Goal: Transaction & Acquisition: Purchase product/service

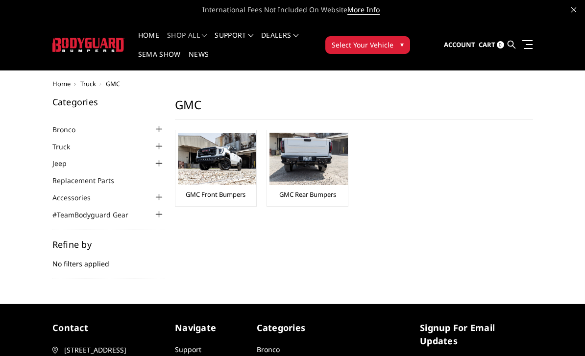
click at [233, 154] on img at bounding box center [217, 158] width 78 height 51
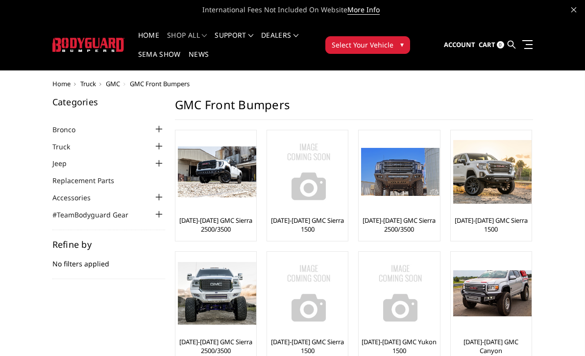
click at [413, 191] on img at bounding box center [400, 172] width 78 height 48
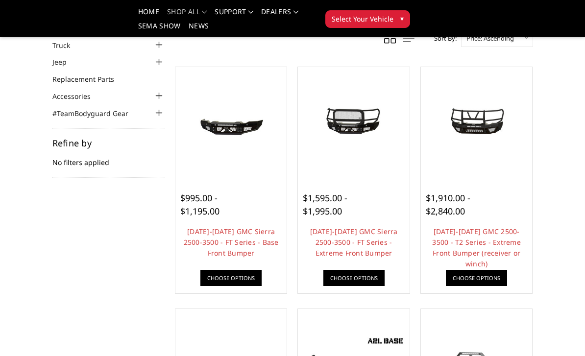
scroll to position [79, 0]
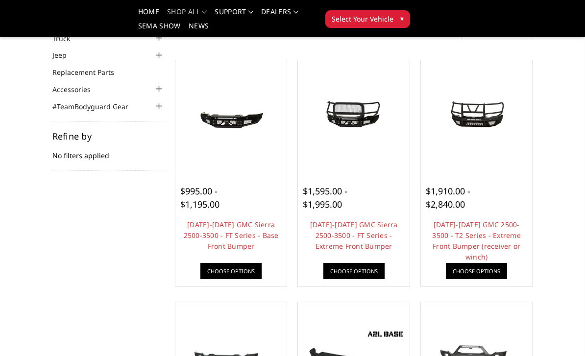
click at [481, 268] on link "Choose Options" at bounding box center [476, 271] width 61 height 16
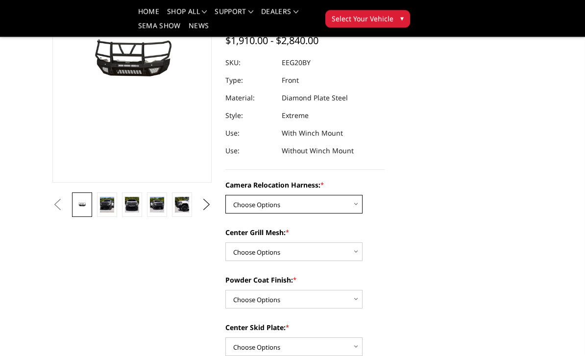
click at [360, 203] on select "Choose Options Without camera harness With camera harness" at bounding box center [293, 205] width 137 height 19
select select "3797"
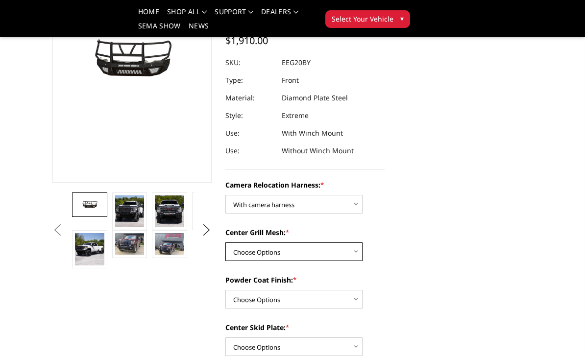
click at [351, 252] on select "Choose Options Without expanded metal With expanded metal" at bounding box center [293, 252] width 137 height 19
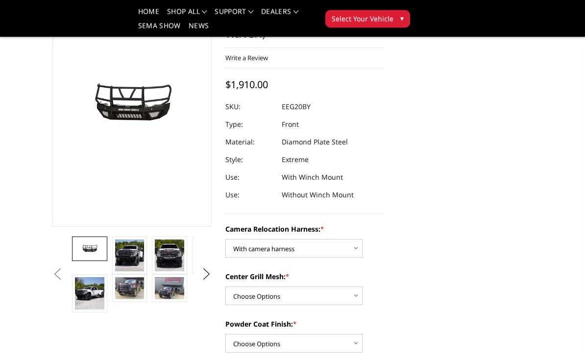
click at [137, 257] on img at bounding box center [129, 256] width 29 height 32
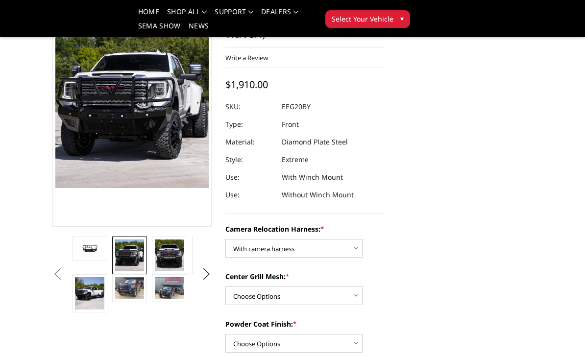
click at [178, 259] on img at bounding box center [169, 256] width 29 height 32
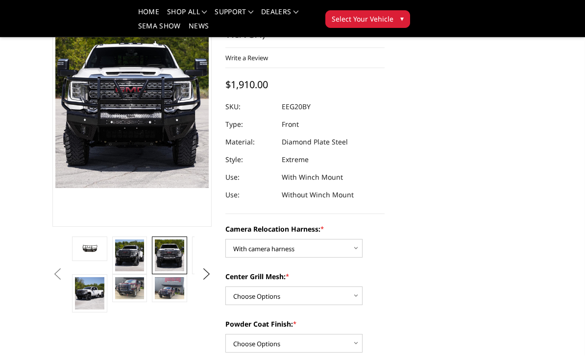
click at [93, 294] on img at bounding box center [89, 293] width 29 height 32
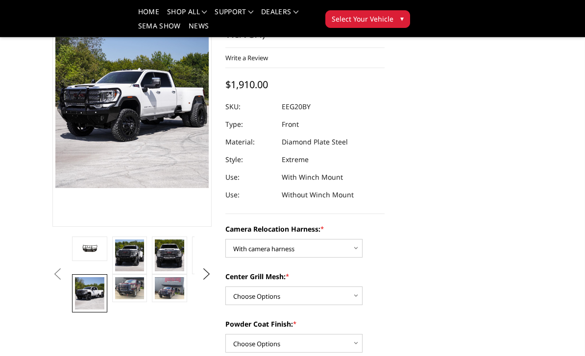
click at [137, 297] on img at bounding box center [129, 288] width 29 height 22
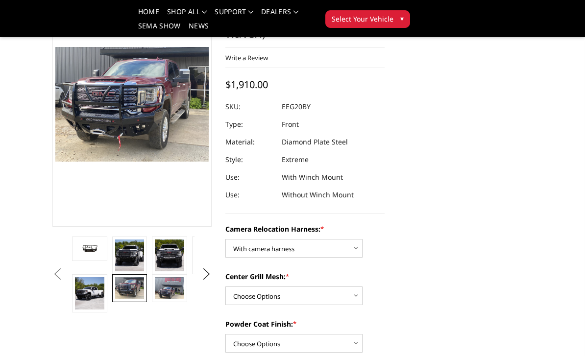
click at [169, 290] on img at bounding box center [169, 288] width 29 height 22
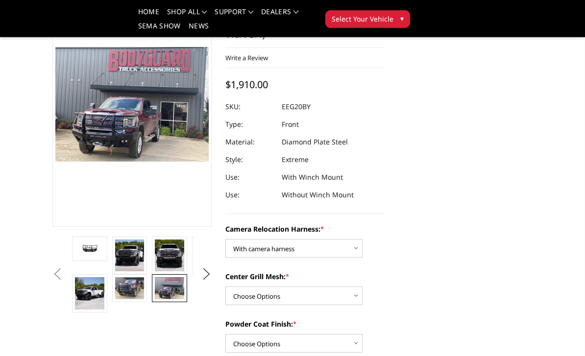
click at [164, 256] on img at bounding box center [169, 256] width 29 height 32
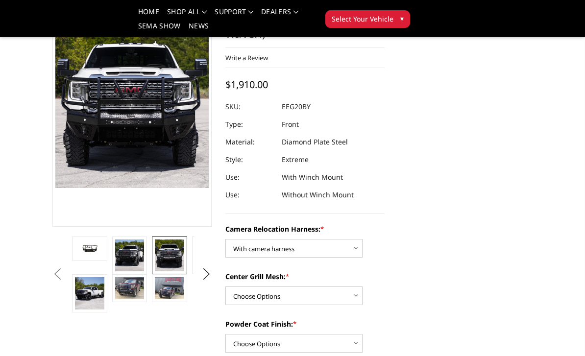
click at [131, 251] on img at bounding box center [129, 256] width 29 height 32
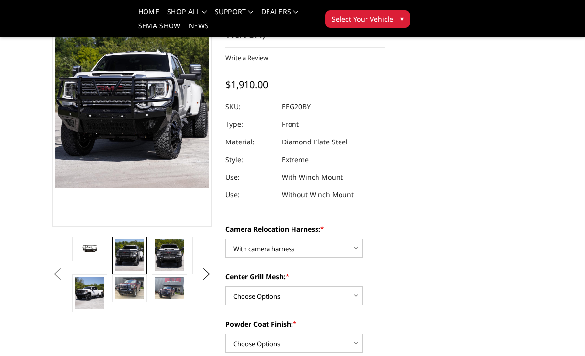
click at [98, 297] on img at bounding box center [89, 293] width 29 height 32
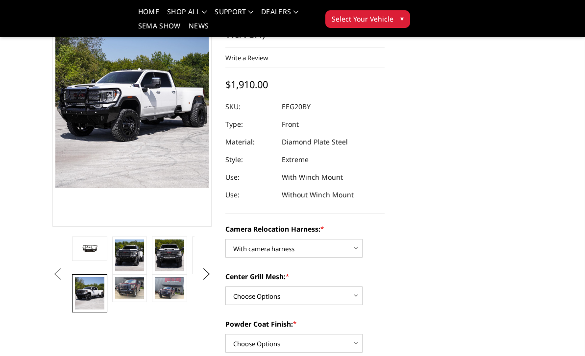
click at [98, 252] on img at bounding box center [89, 249] width 29 height 14
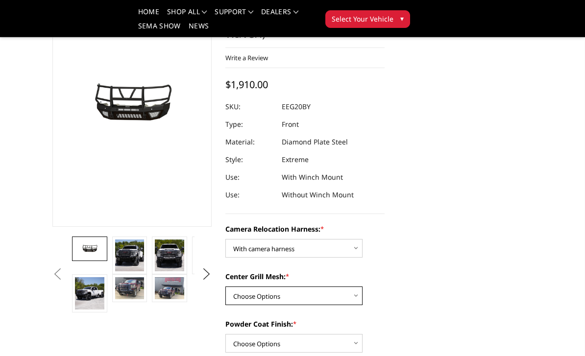
click at [350, 291] on select "Choose Options Without expanded metal With expanded metal" at bounding box center [293, 296] width 137 height 19
select select "3796"
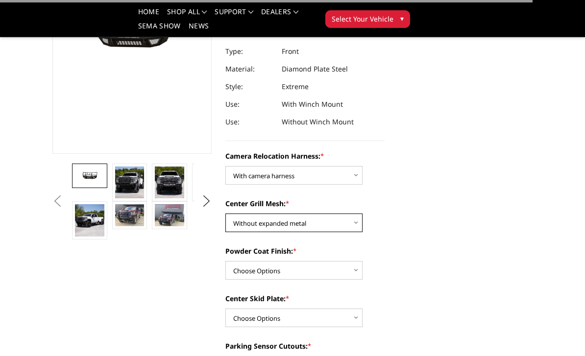
scroll to position [170, 0]
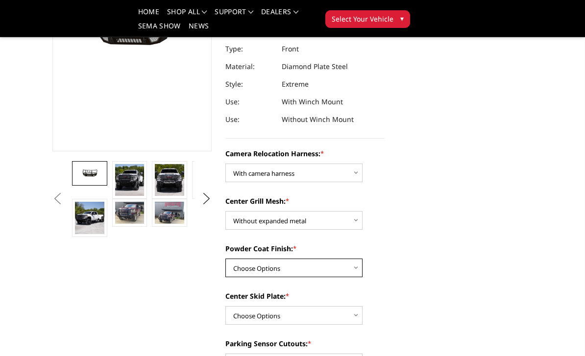
click at [344, 274] on select "Choose Options Textured Black Powder Coat Gloss Black Powder Coat Bare Metal" at bounding box center [293, 268] width 137 height 19
select select "3793"
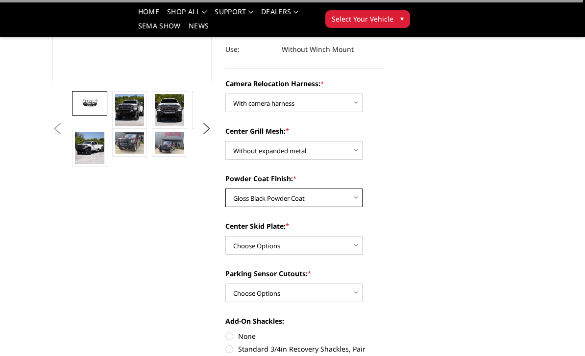
scroll to position [245, 0]
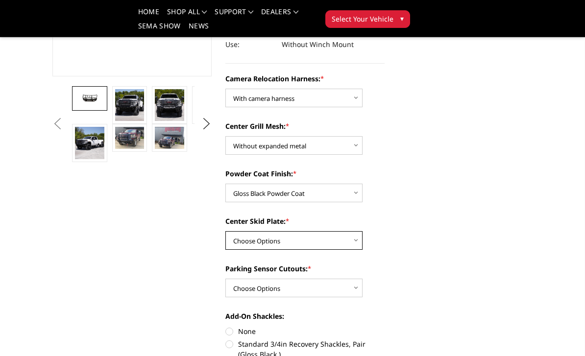
click at [351, 235] on select "Choose Options Winch Mount Skid Plate Standard Skid Plate (included) 2" Receive…" at bounding box center [293, 240] width 137 height 19
select select "3791"
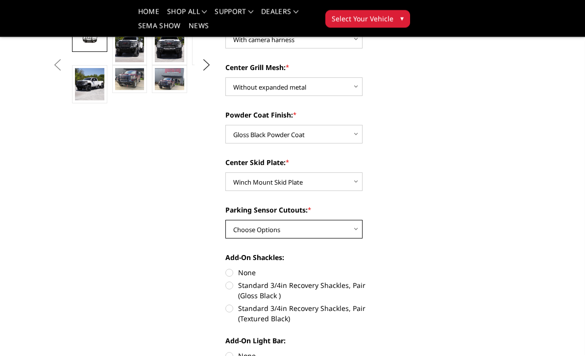
click at [356, 225] on select "Choose Options Yes - With Parking Sensor Cutouts" at bounding box center [293, 230] width 137 height 19
select select "3788"
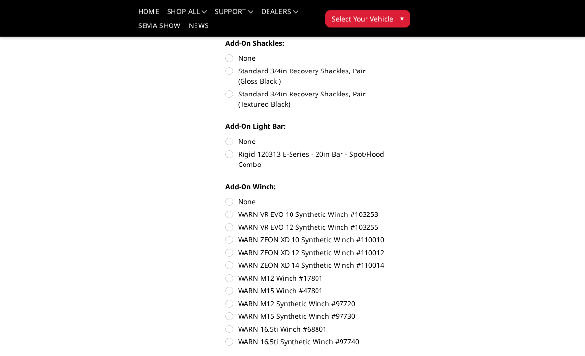
scroll to position [518, 0]
click at [356, 343] on label "WARN 16.5ti Synthetic Winch #97740" at bounding box center [304, 342] width 159 height 10
click at [385, 324] on input "WARN 16.5ti Synthetic Winch #97740" at bounding box center [385, 324] width 0 height 0
radio input "true"
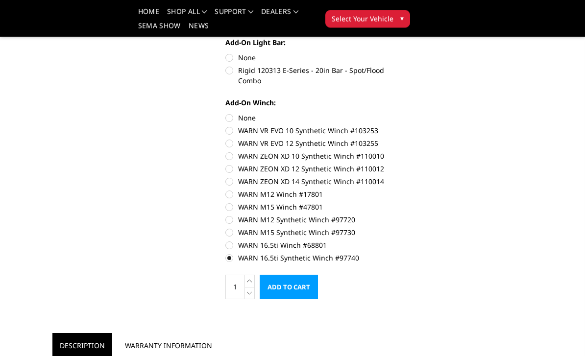
scroll to position [602, 0]
click at [347, 233] on label "WARN M15 Synthetic Winch #97730" at bounding box center [304, 232] width 159 height 10
click at [385, 215] on input "WARN M15 Synthetic Winch #97730" at bounding box center [385, 214] width 0 height 0
radio input "true"
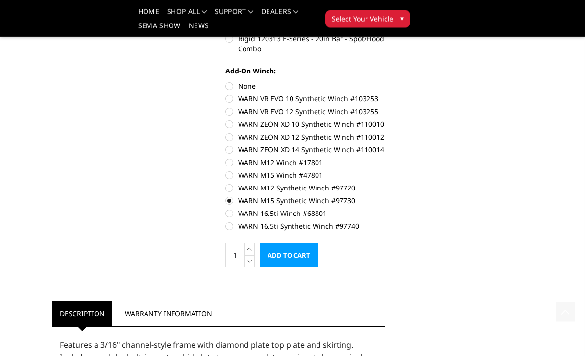
scroll to position [634, 0]
click at [347, 186] on label "WARN M12 Synthetic Winch #97720" at bounding box center [304, 188] width 159 height 10
click at [385, 171] on input "WARN M12 Synthetic Winch #97720" at bounding box center [385, 170] width 0 height 0
radio input "true"
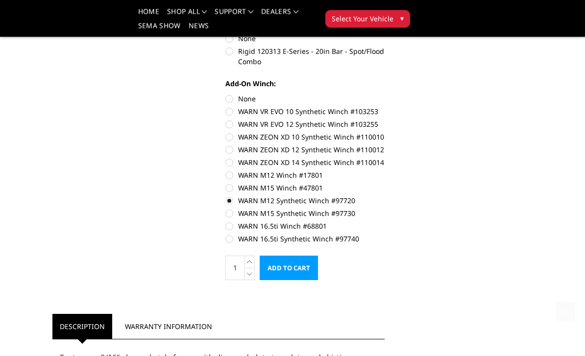
scroll to position [621, 0]
click at [377, 167] on label "WARN ZEON XD 14 Synthetic Winch #110014" at bounding box center [304, 162] width 159 height 10
click at [385, 145] on input "WARN ZEON XD 14 Synthetic Winch #110014" at bounding box center [385, 145] width 0 height 0
radio input "true"
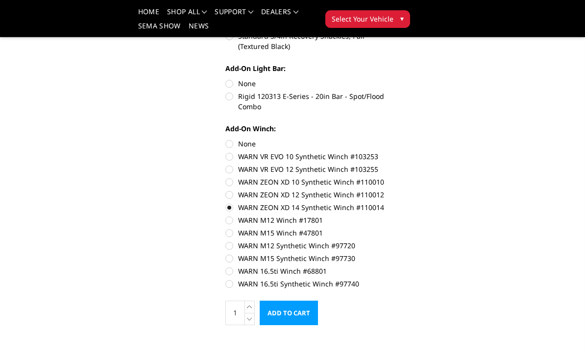
scroll to position [575, 0]
click at [351, 289] on label "WARN 16.5ti Synthetic Winch #97740" at bounding box center [304, 284] width 159 height 10
click at [385, 267] on input "WARN 16.5ti Synthetic Winch #97740" at bounding box center [385, 267] width 0 height 0
radio input "true"
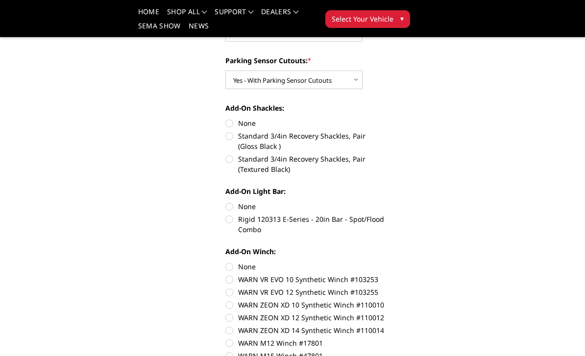
scroll to position [445, 0]
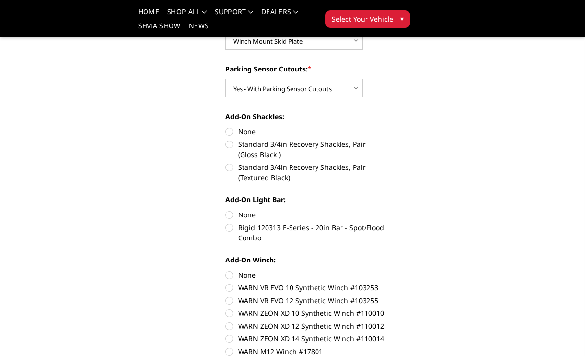
click at [364, 231] on label "Rigid 120313 E-Series - 20in Bar - Spot/Flood Combo" at bounding box center [304, 233] width 159 height 21
click at [385, 210] on input "Rigid 120313 E-Series - 20in Bar - Spot/Flood Combo" at bounding box center [385, 210] width 0 height 0
radio input "true"
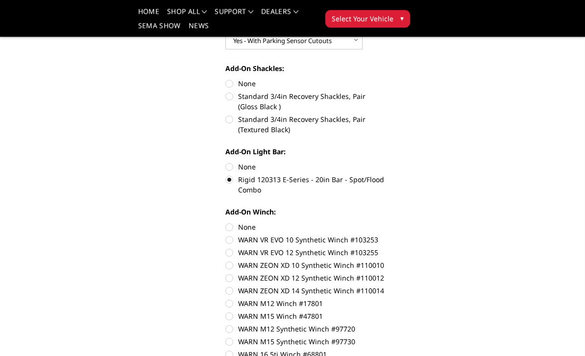
scroll to position [492, 0]
click at [249, 166] on label "None" at bounding box center [304, 167] width 159 height 10
click at [226, 163] on input "None" at bounding box center [225, 162] width 0 height 0
radio input "true"
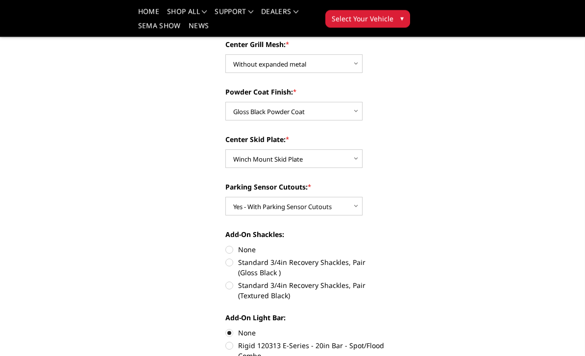
scroll to position [327, 0]
click at [252, 248] on label "None" at bounding box center [304, 249] width 159 height 10
click at [226, 245] on input "None" at bounding box center [225, 244] width 0 height 0
radio input "true"
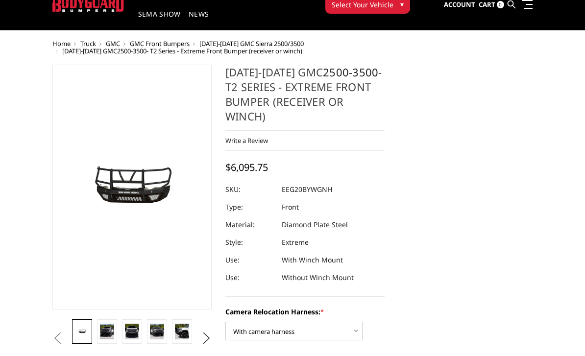
scroll to position [40, 0]
click at [113, 326] on img at bounding box center [107, 332] width 14 height 16
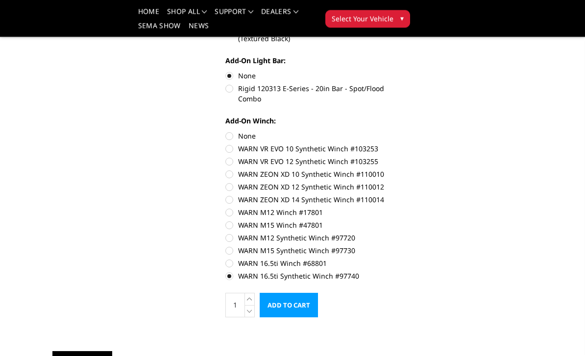
scroll to position [579, 0]
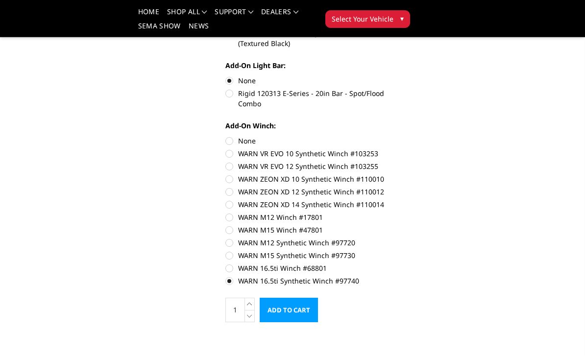
click at [248, 141] on label "None" at bounding box center [304, 141] width 159 height 10
click at [226, 136] on input "None" at bounding box center [225, 136] width 0 height 0
radio input "true"
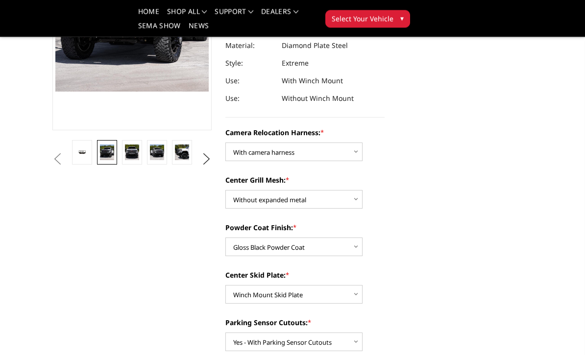
scroll to position [191, 0]
click at [355, 203] on select "Choose Options Without expanded metal With expanded metal" at bounding box center [293, 199] width 137 height 19
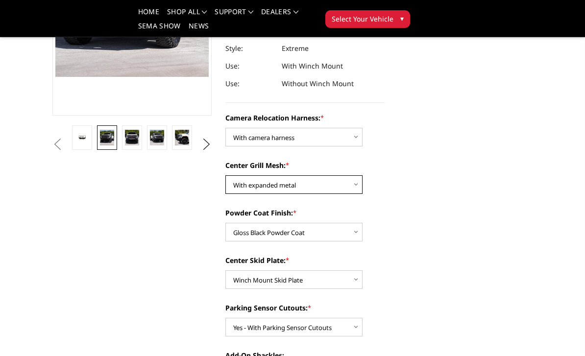
scroll to position [205, 0]
click at [337, 183] on select "Choose Options Without expanded metal With expanded metal" at bounding box center [293, 185] width 137 height 19
select select "3796"
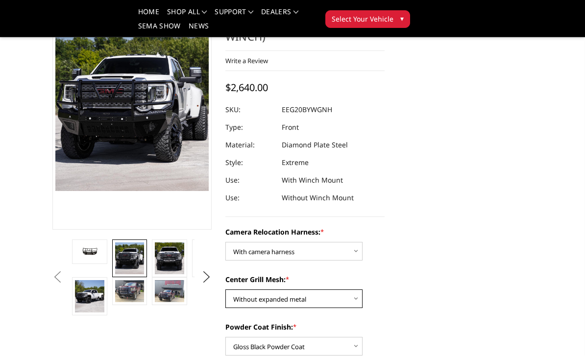
scroll to position [91, 0]
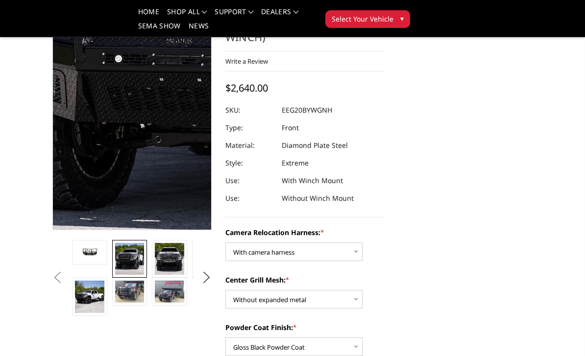
click at [77, 167] on img at bounding box center [275, 16] width 573 height 627
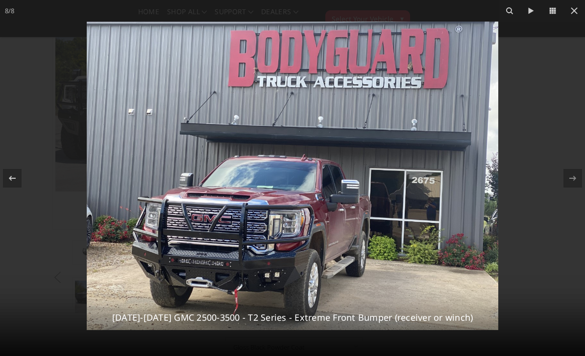
click at [576, 10] on icon at bounding box center [575, 11] width 12 height 12
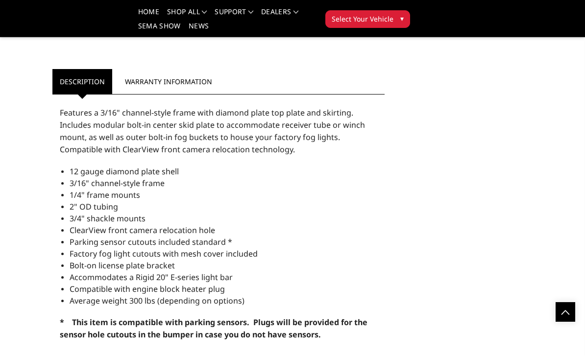
scroll to position [862, 0]
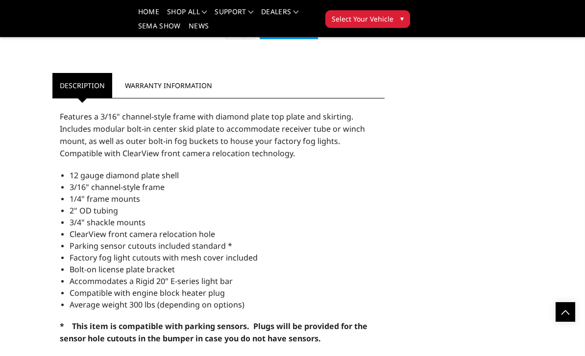
click at [183, 84] on link "Warranty Information" at bounding box center [169, 85] width 102 height 25
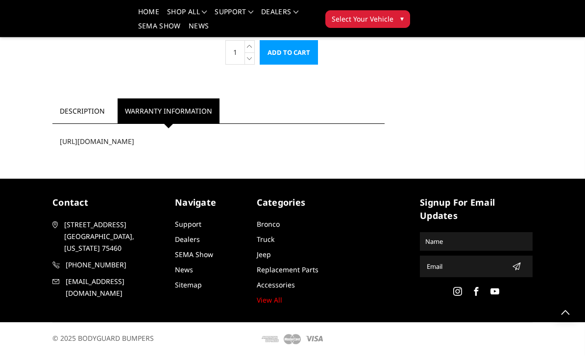
scroll to position [805, 0]
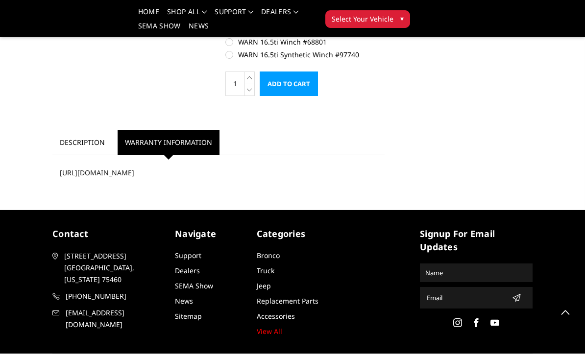
click at [75, 143] on link "Description" at bounding box center [82, 142] width 60 height 25
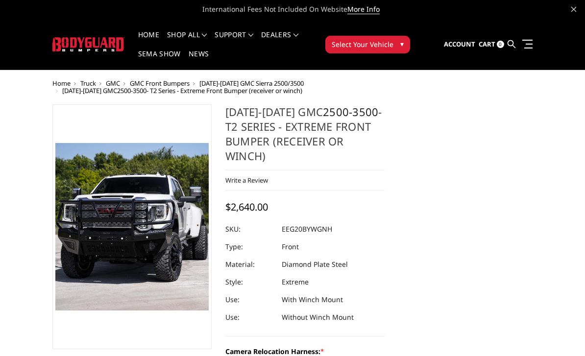
scroll to position [0, 0]
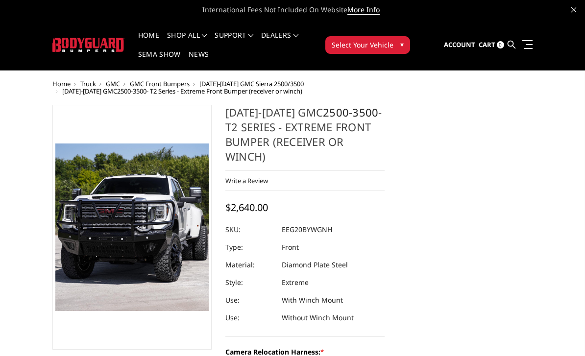
click at [228, 82] on span "[DATE]-[DATE] GMC Sierra 2500/3500" at bounding box center [251, 83] width 104 height 9
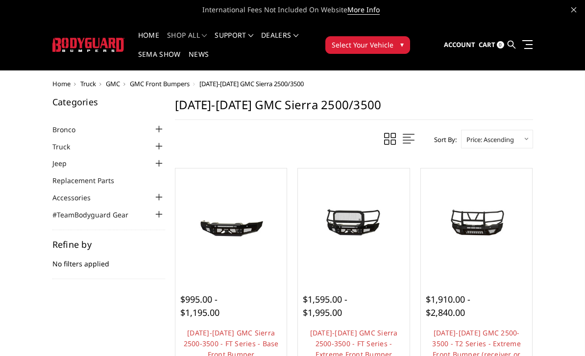
click at [117, 82] on span "GMC" at bounding box center [113, 83] width 14 height 9
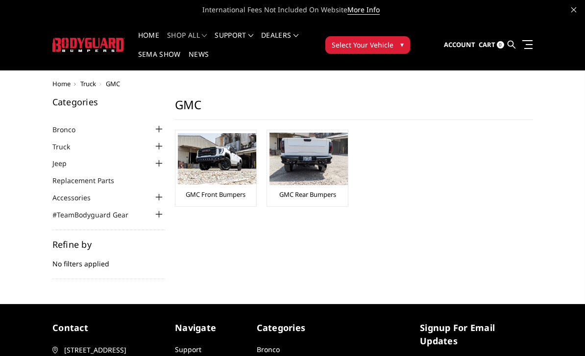
click at [321, 157] on img at bounding box center [309, 159] width 78 height 52
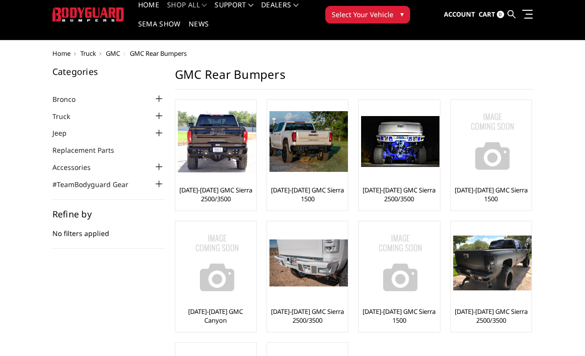
scroll to position [31, 0]
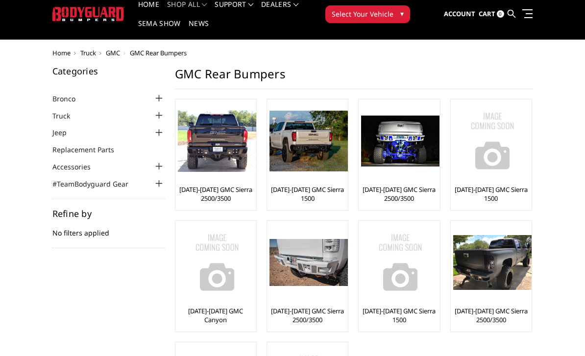
click at [244, 178] on div at bounding box center [217, 141] width 78 height 78
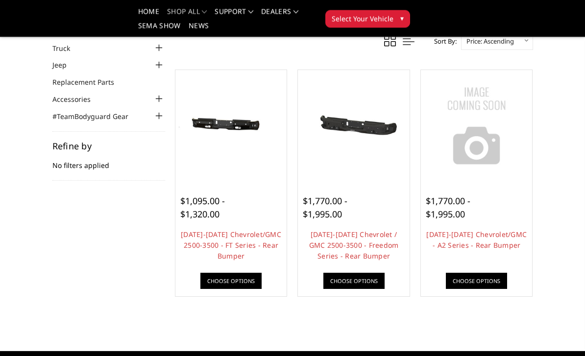
scroll to position [71, 0]
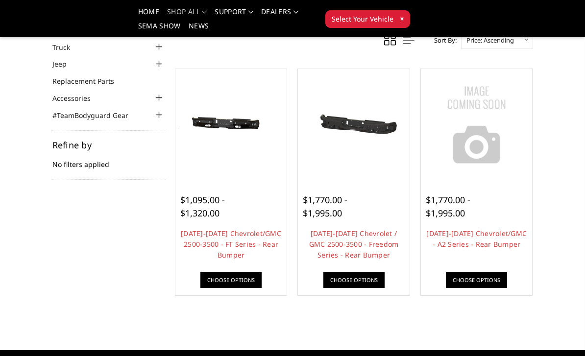
click at [488, 281] on link "Choose Options" at bounding box center [476, 280] width 61 height 16
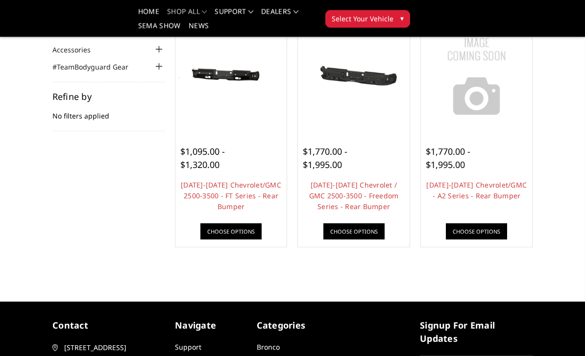
scroll to position [119, 0]
click at [368, 233] on link "Choose Options" at bounding box center [354, 232] width 61 height 16
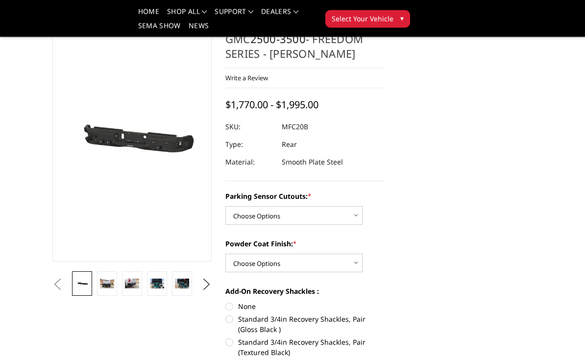
scroll to position [52, 0]
click at [341, 219] on select "Choose Options No - Without Parking Sensor Cutouts Yes - With Parking Sensor Cu…" at bounding box center [293, 215] width 137 height 19
select select "2870"
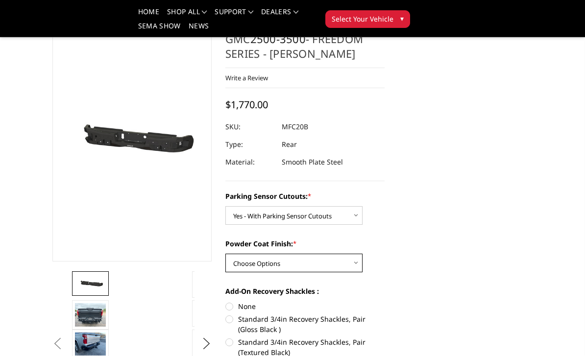
click at [348, 272] on select "Choose Options Bare Metal Texture Black Powder Coat" at bounding box center [293, 263] width 137 height 19
select select "2872"
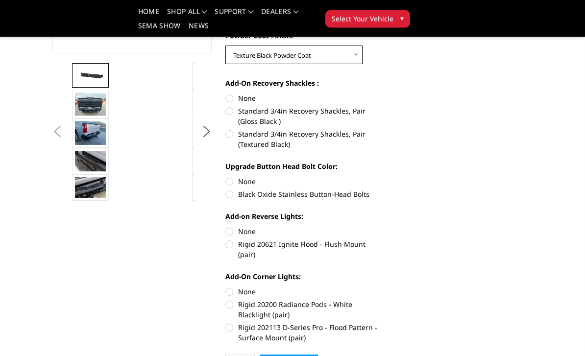
scroll to position [261, 0]
click at [235, 178] on label "None" at bounding box center [304, 181] width 159 height 10
click at [226, 176] on input "None" at bounding box center [225, 176] width 0 height 0
radio input "true"
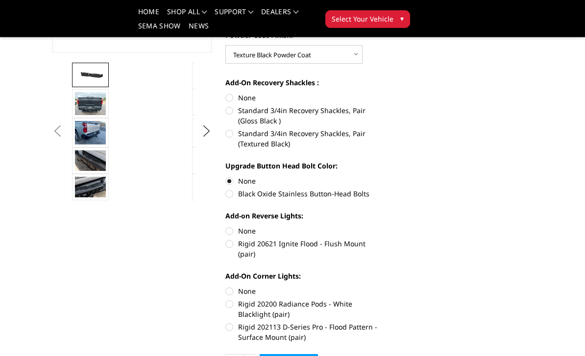
click at [233, 230] on label "None" at bounding box center [304, 231] width 159 height 10
click at [226, 226] on input "None" at bounding box center [225, 226] width 0 height 0
radio input "true"
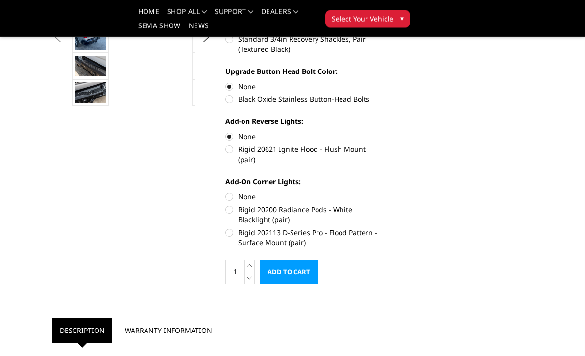
scroll to position [358, 0]
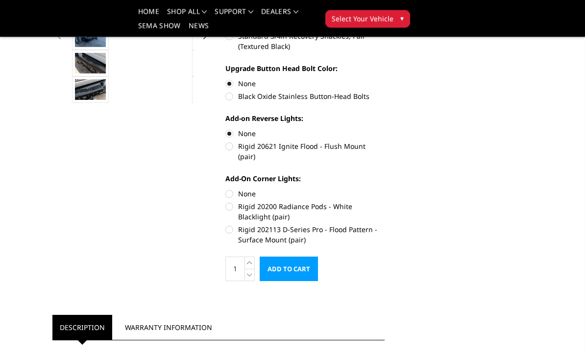
click at [239, 189] on label "None" at bounding box center [304, 194] width 159 height 10
click at [226, 189] on input "None" at bounding box center [225, 189] width 0 height 0
radio input "true"
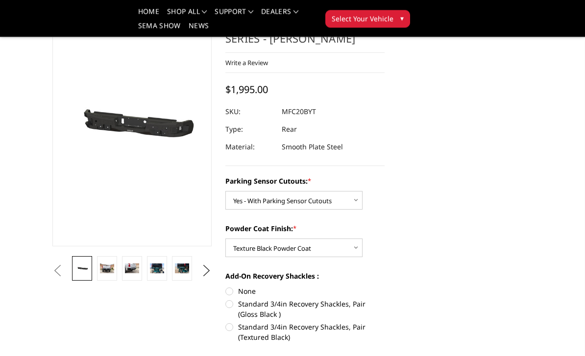
scroll to position [67, 0]
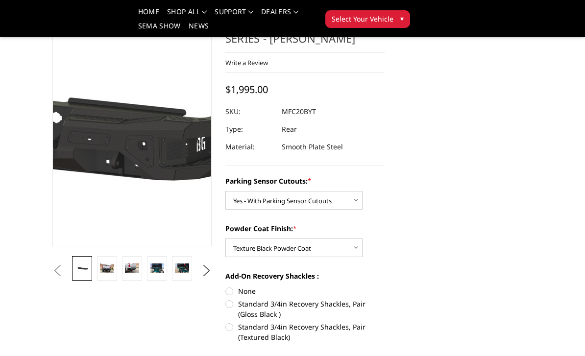
click at [176, 117] on img at bounding box center [3, 126] width 627 height 299
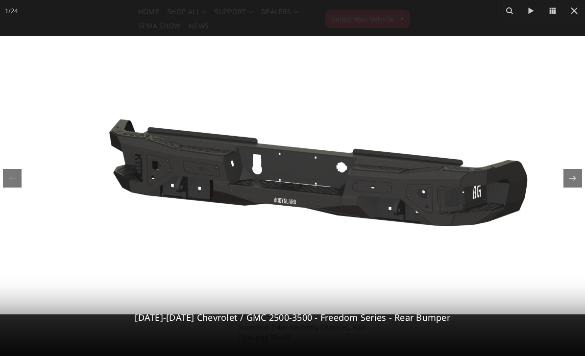
click at [575, 14] on icon at bounding box center [575, 11] width 12 height 12
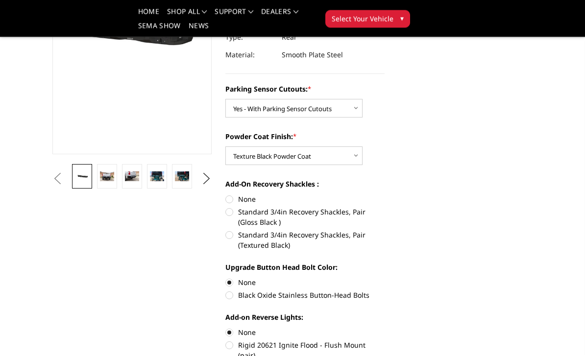
scroll to position [164, 0]
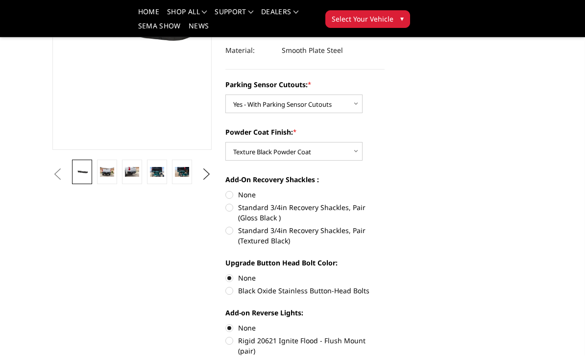
click at [251, 198] on label "None" at bounding box center [304, 195] width 159 height 10
click at [226, 190] on input "None" at bounding box center [225, 190] width 0 height 0
radio input "true"
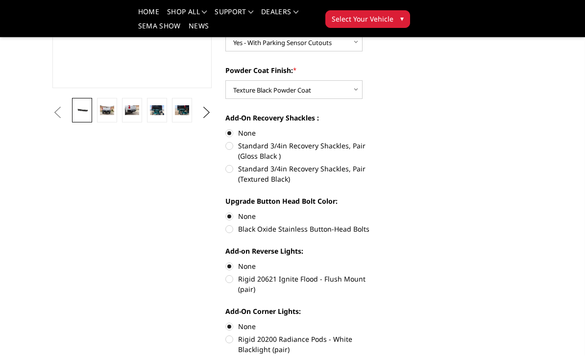
scroll to position [225, 0]
click at [356, 233] on label "Black Oxide Stainless Button-Head Bolts" at bounding box center [304, 229] width 159 height 10
click at [385, 212] on input "Black Oxide Stainless Button-Head Bolts" at bounding box center [385, 212] width 0 height 0
radio input "true"
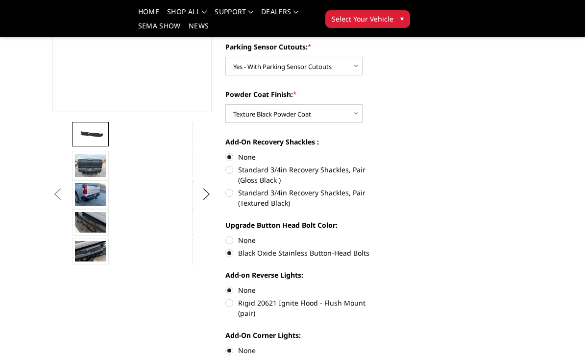
scroll to position [203, 0]
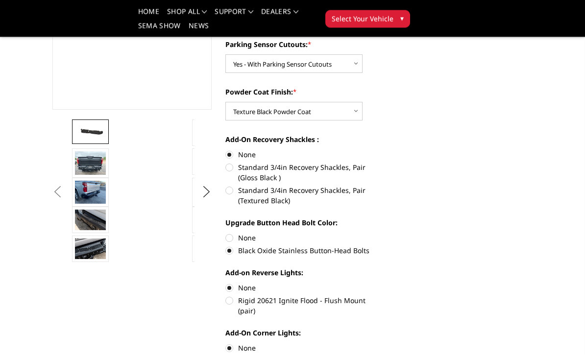
click at [242, 237] on label "None" at bounding box center [304, 238] width 159 height 10
click at [226, 234] on input "None" at bounding box center [225, 233] width 0 height 0
radio input "true"
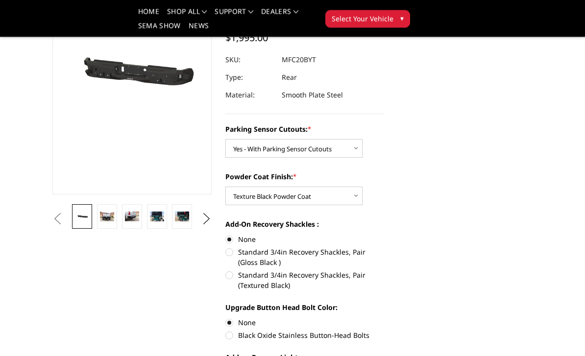
scroll to position [0, 0]
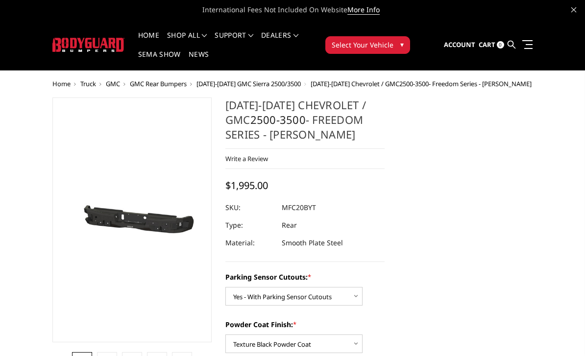
click at [282, 87] on span "[DATE]-[DATE] GMC Sierra 2500/3500" at bounding box center [249, 83] width 104 height 9
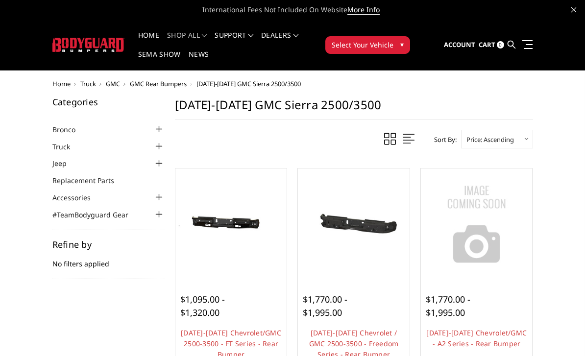
click at [120, 81] on span "GMC" at bounding box center [113, 83] width 14 height 9
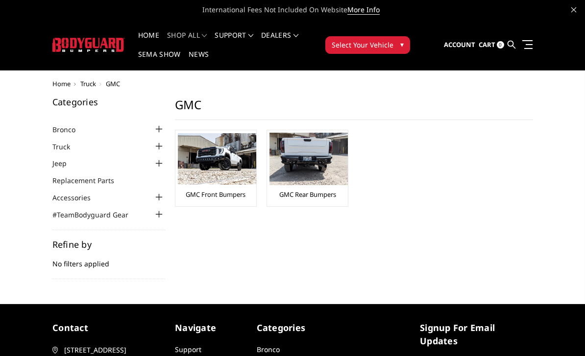
click at [230, 158] on img at bounding box center [217, 158] width 78 height 51
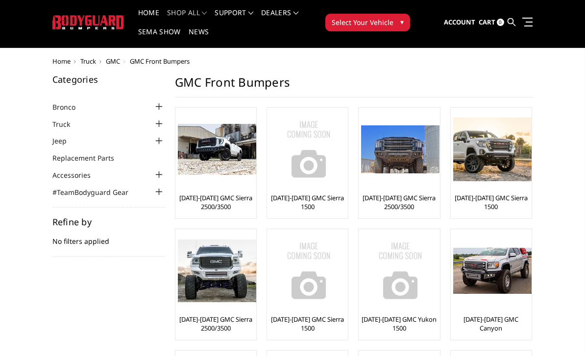
scroll to position [22, 0]
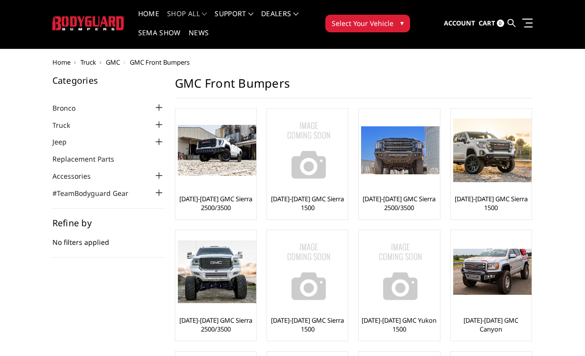
click at [410, 162] on img at bounding box center [400, 150] width 78 height 48
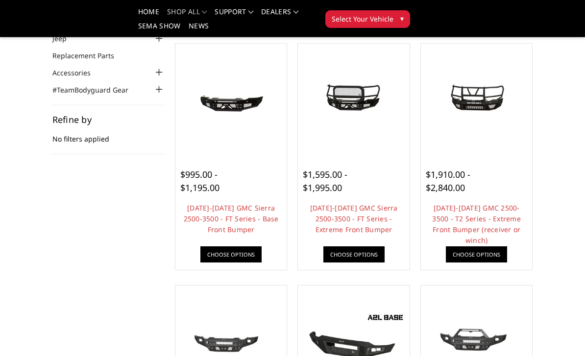
scroll to position [94, 0]
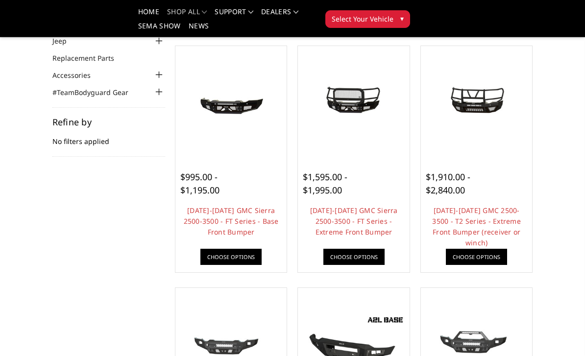
click at [359, 258] on link "Choose Options" at bounding box center [354, 257] width 61 height 16
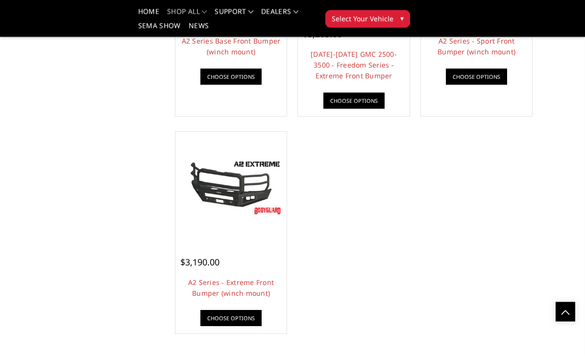
scroll to position [734, 0]
click at [240, 282] on link "A2 Series - Extreme Front Bumper (winch mount)" at bounding box center [231, 288] width 86 height 20
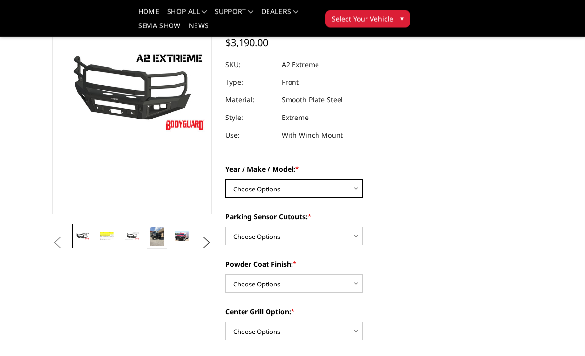
click at [340, 191] on select "Choose Options Chevrolet 20-23 2500 / 3500 Ford 17-22 F250 / F350 Ford 17-22 F4…" at bounding box center [293, 189] width 137 height 19
select select "1352"
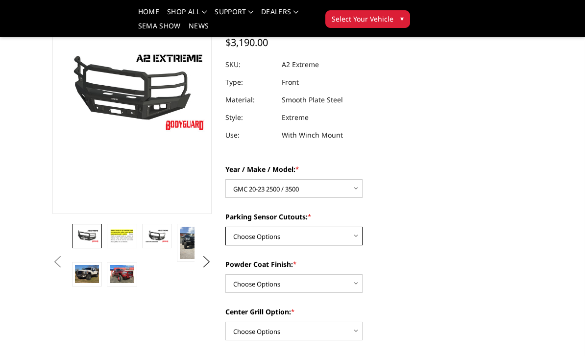
click at [341, 242] on select "Choose Options Yes - I have front parking sensors No - I do NOT have parking se…" at bounding box center [293, 236] width 137 height 19
select select "540"
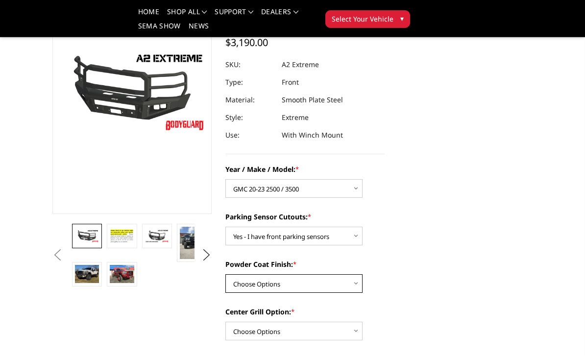
click at [345, 282] on select "Choose Options Bare metal (included) Texture Black Powder Coat" at bounding box center [293, 283] width 137 height 19
select select "518"
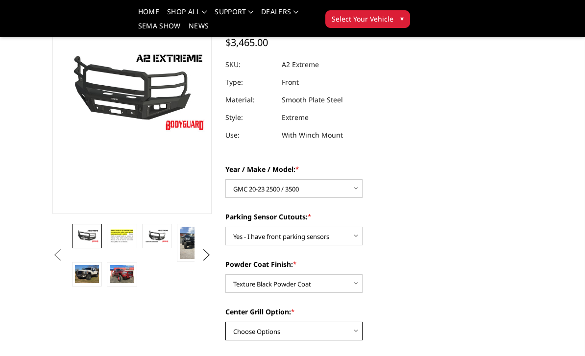
click at [339, 337] on select "Choose Options Add expanded metal in center grill Decline this option" at bounding box center [293, 331] width 137 height 19
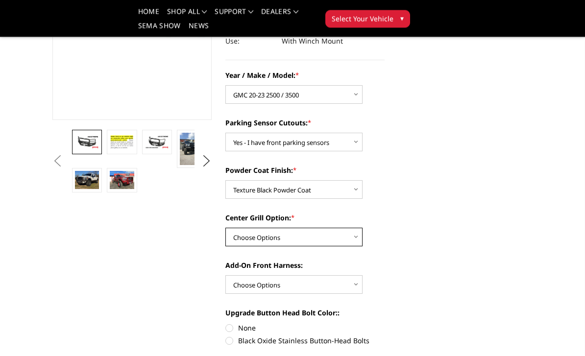
scroll to position [192, 0]
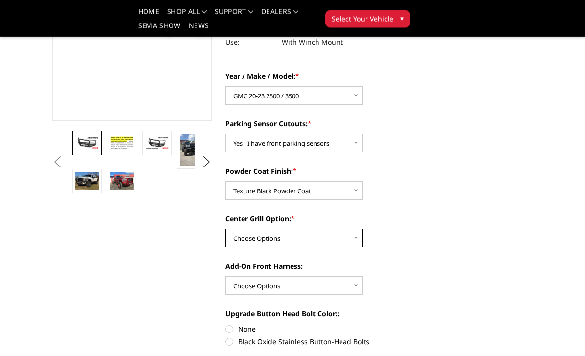
click at [344, 241] on select "Choose Options Add expanded metal in center grill Decline this option" at bounding box center [293, 238] width 137 height 19
select select "1081"
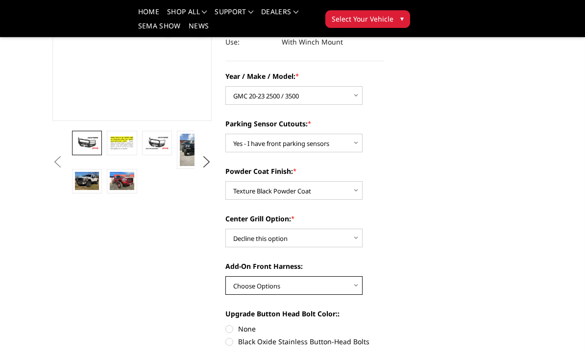
click at [345, 287] on select "Choose Options WITH front camera harness WITHOUT front camera harness" at bounding box center [293, 285] width 137 height 19
select select "1695"
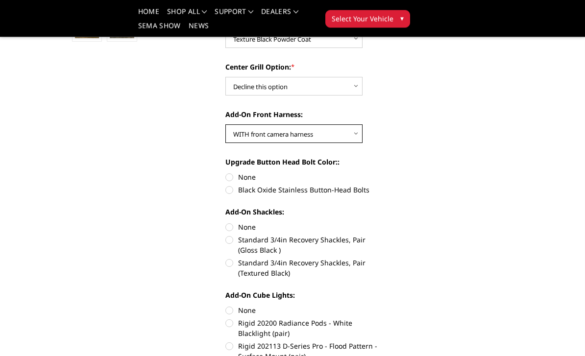
scroll to position [369, 0]
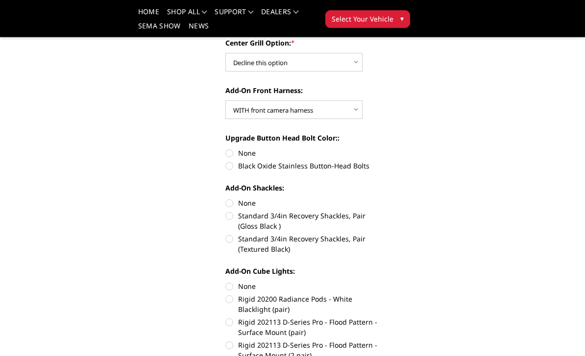
click at [233, 154] on label "None" at bounding box center [304, 153] width 159 height 10
click at [226, 149] on input "None" at bounding box center [225, 148] width 0 height 0
radio input "true"
click at [233, 200] on label "None" at bounding box center [304, 203] width 159 height 10
click at [226, 199] on input "None" at bounding box center [225, 198] width 0 height 0
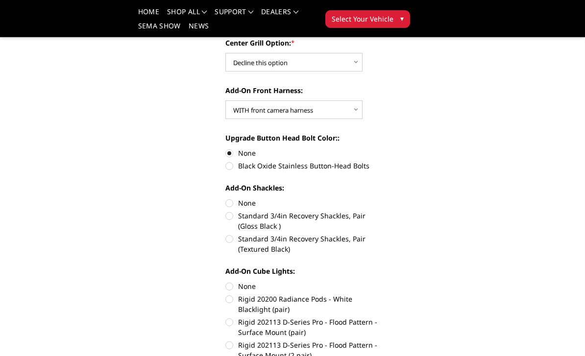
radio input "true"
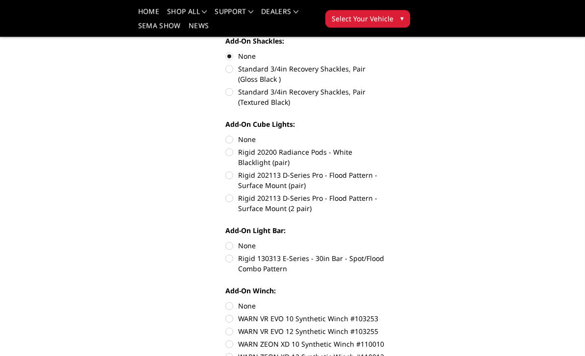
scroll to position [516, 0]
click at [249, 137] on label "None" at bounding box center [304, 139] width 159 height 10
click at [226, 135] on input "None" at bounding box center [225, 134] width 0 height 0
radio input "true"
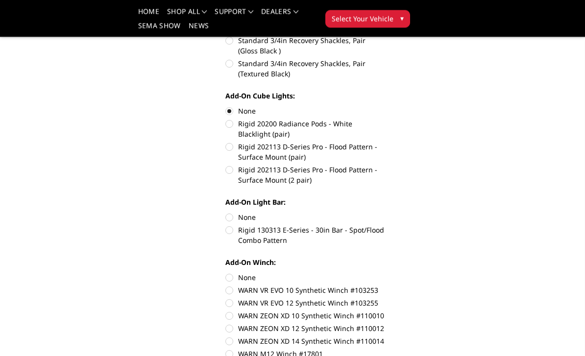
scroll to position [544, 0]
click at [246, 215] on label "None" at bounding box center [304, 217] width 159 height 10
click at [226, 213] on input "None" at bounding box center [225, 212] width 0 height 0
radio input "true"
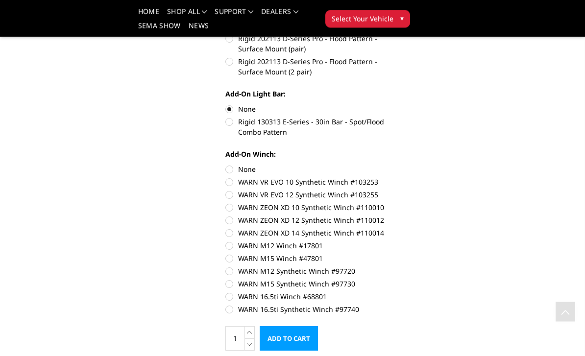
scroll to position [652, 0]
click at [242, 168] on label "None" at bounding box center [304, 169] width 159 height 10
click at [226, 165] on input "None" at bounding box center [225, 164] width 0 height 0
radio input "true"
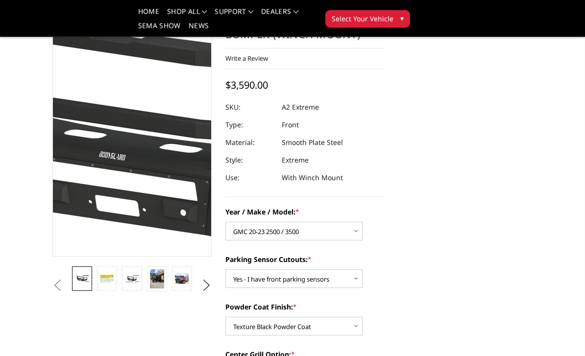
scroll to position [57, 0]
click at [115, 156] on img at bounding box center [183, 125] width 627 height 353
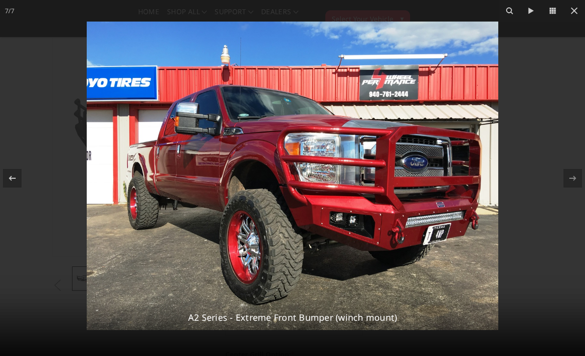
click at [577, 9] on icon at bounding box center [575, 11] width 12 height 12
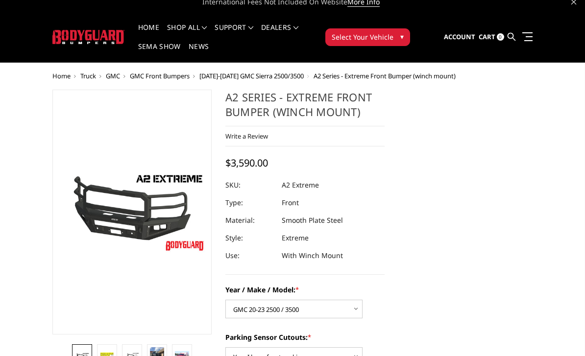
scroll to position [0, 0]
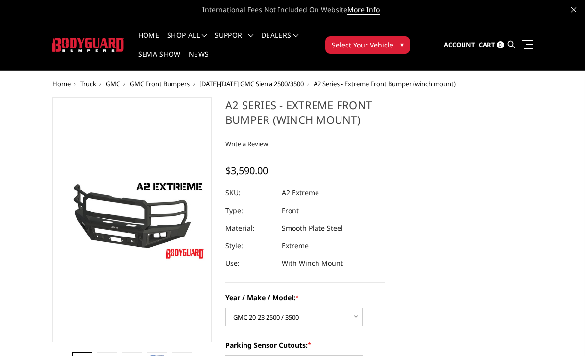
click at [116, 80] on span "GMC" at bounding box center [113, 83] width 14 height 9
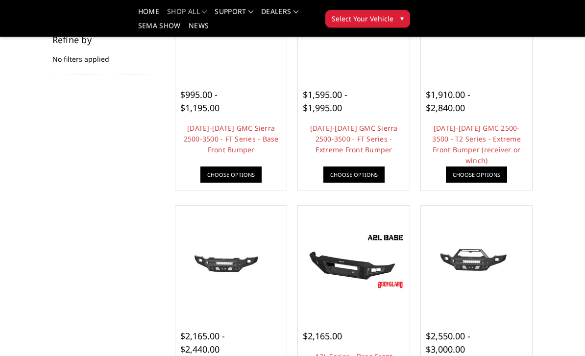
scroll to position [176, 0]
click at [488, 182] on link "Choose Options" at bounding box center [476, 175] width 61 height 16
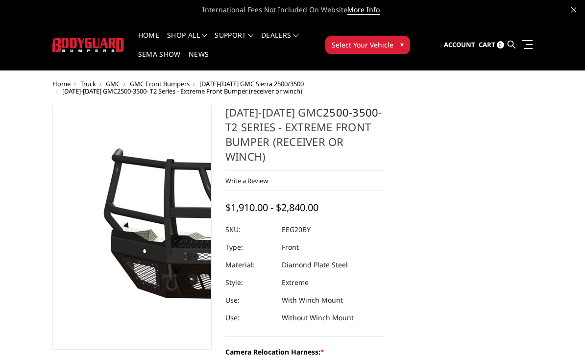
click at [91, 195] on img at bounding box center [254, 235] width 627 height 299
